Goal: Information Seeking & Learning: Learn about a topic

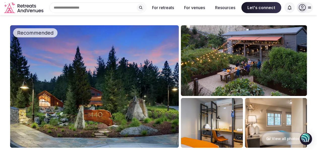
click at [243, 70] on img at bounding box center [244, 60] width 126 height 71
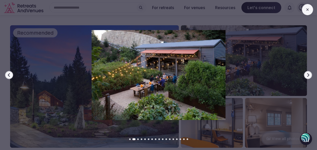
click at [308, 72] on button "Next slide" at bounding box center [307, 75] width 8 height 8
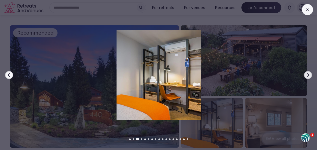
click at [308, 72] on button "Next slide" at bounding box center [307, 75] width 8 height 8
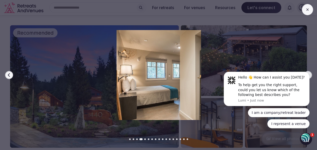
click at [305, 73] on button "Dismiss notification" at bounding box center [307, 73] width 5 height 5
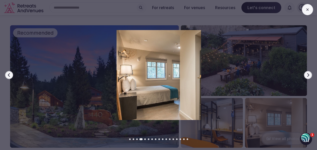
click at [307, 73] on icon "button" at bounding box center [308, 75] width 4 height 4
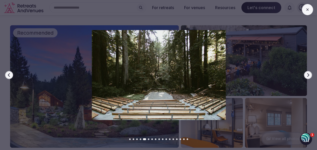
click at [307, 74] on icon "button" at bounding box center [308, 75] width 2 height 4
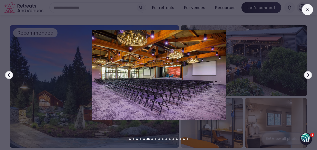
click at [307, 74] on icon "button" at bounding box center [308, 75] width 2 height 4
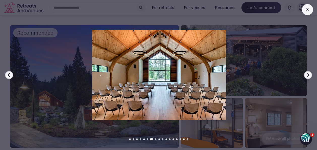
click at [307, 74] on icon "button" at bounding box center [308, 75] width 2 height 4
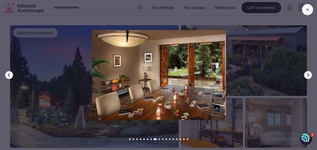
click at [307, 74] on icon "button" at bounding box center [308, 75] width 2 height 4
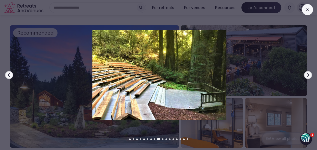
click at [307, 74] on icon "button" at bounding box center [308, 75] width 2 height 4
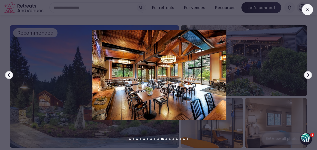
click at [307, 74] on icon "button" at bounding box center [308, 75] width 2 height 4
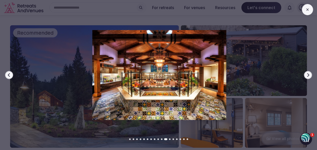
click at [307, 74] on icon "button" at bounding box center [308, 75] width 2 height 4
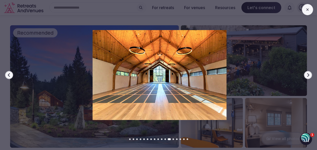
click at [307, 74] on icon "button" at bounding box center [308, 75] width 2 height 4
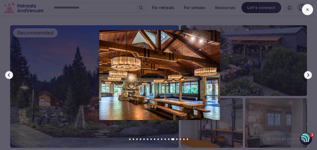
click at [307, 74] on icon "button" at bounding box center [308, 75] width 2 height 4
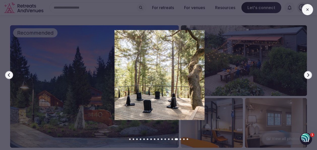
click at [307, 74] on icon "button" at bounding box center [308, 75] width 2 height 4
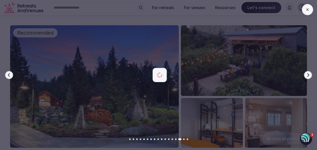
click at [307, 74] on icon "button" at bounding box center [308, 75] width 2 height 4
